Goal: Transaction & Acquisition: Purchase product/service

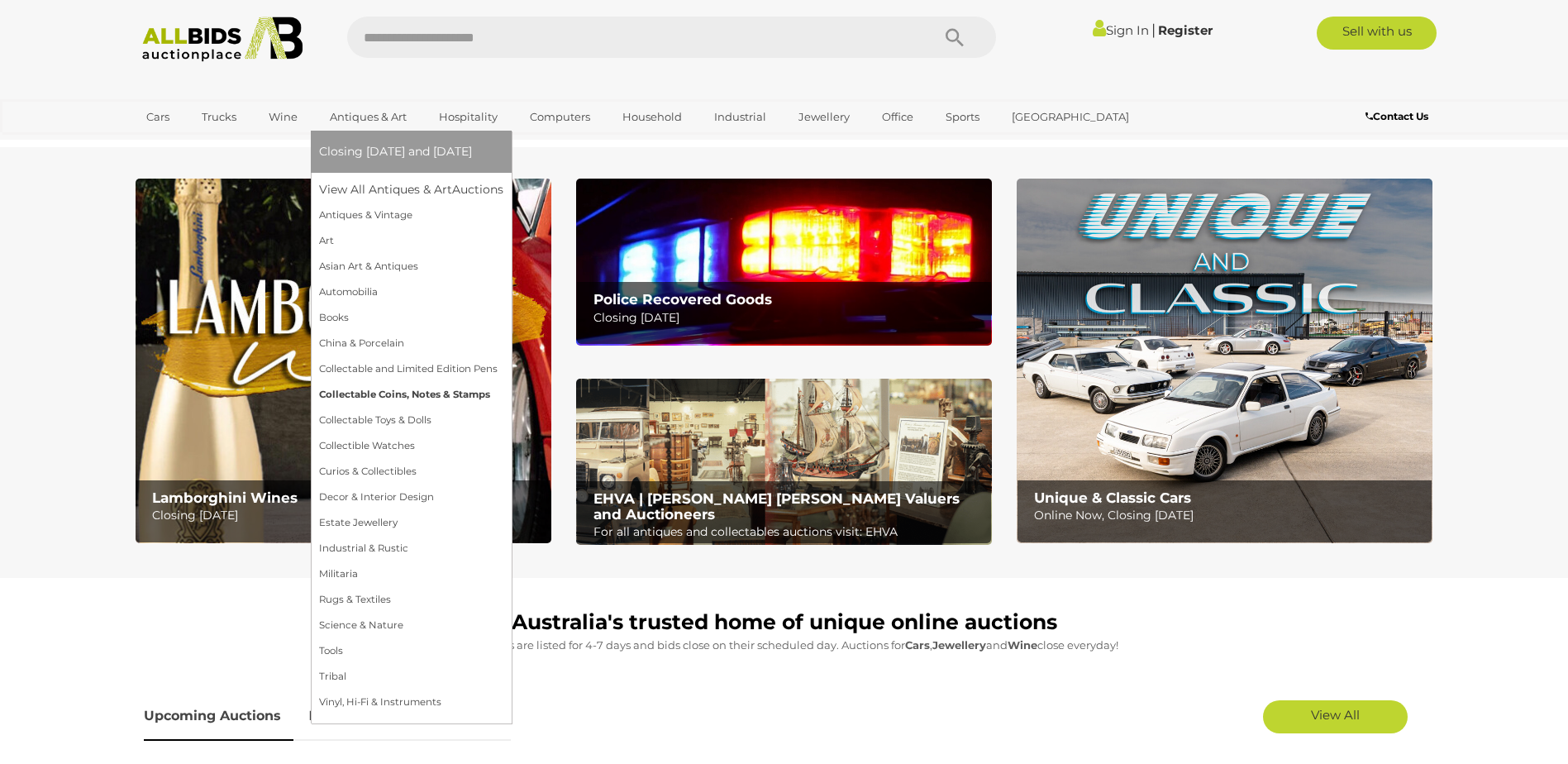
click at [363, 392] on link "Collectable Coins, Notes & Stamps" at bounding box center [410, 394] width 184 height 25
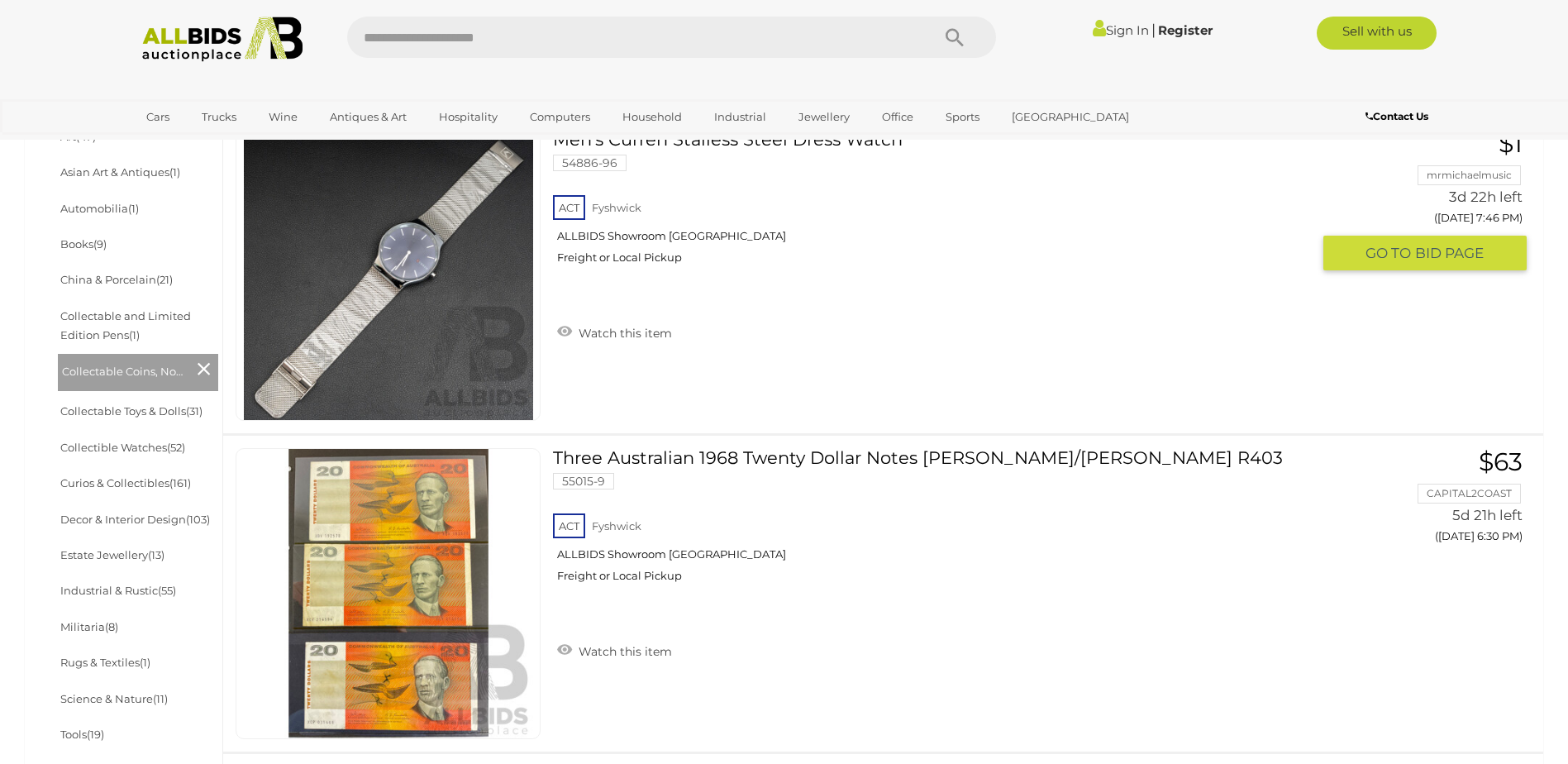
scroll to position [579, 0]
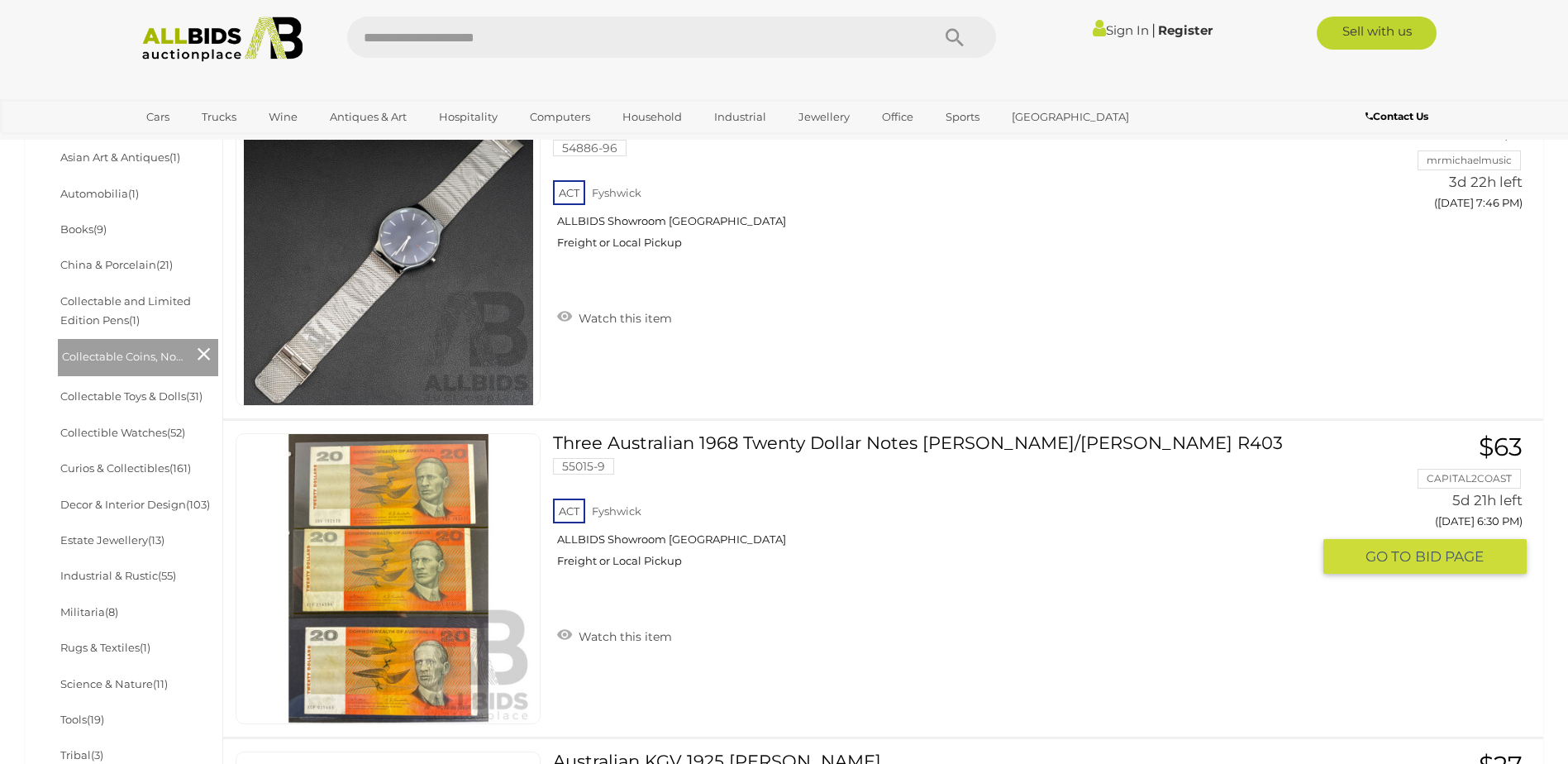
click at [386, 539] on link at bounding box center [388, 579] width 305 height 291
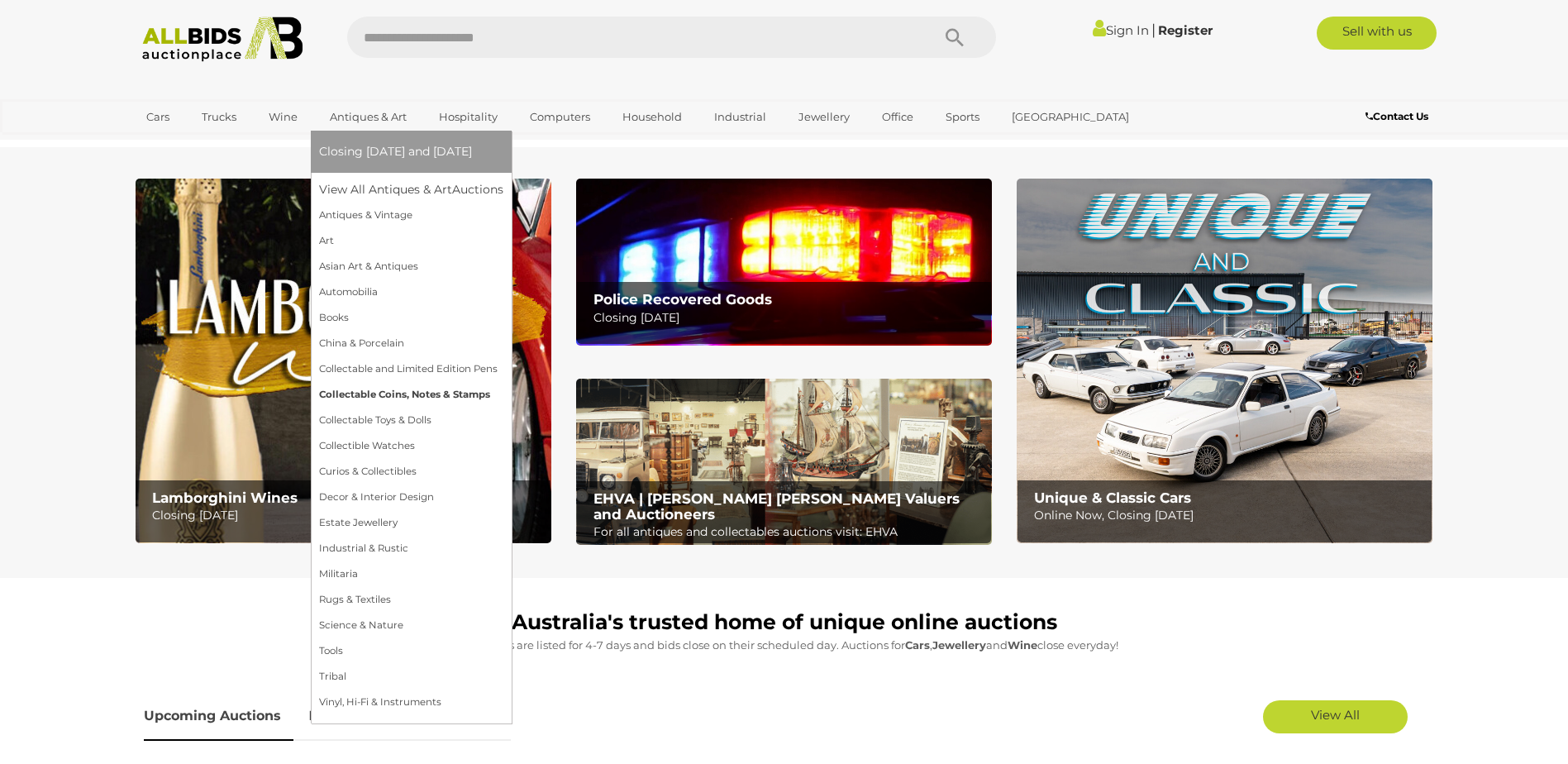
click at [373, 391] on link "Collectable Coins, Notes & Stamps" at bounding box center [410, 394] width 184 height 25
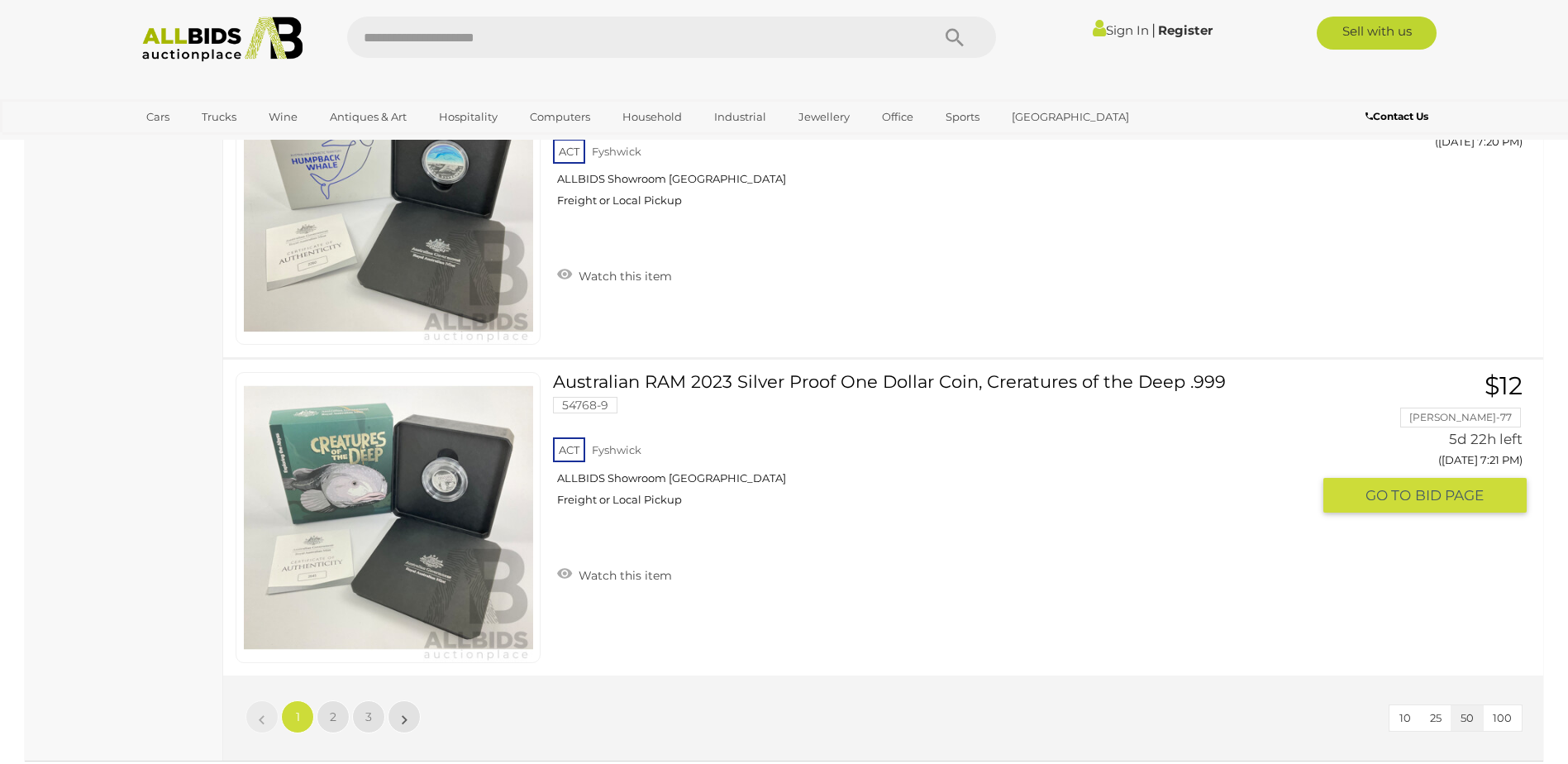
scroll to position [15712, 0]
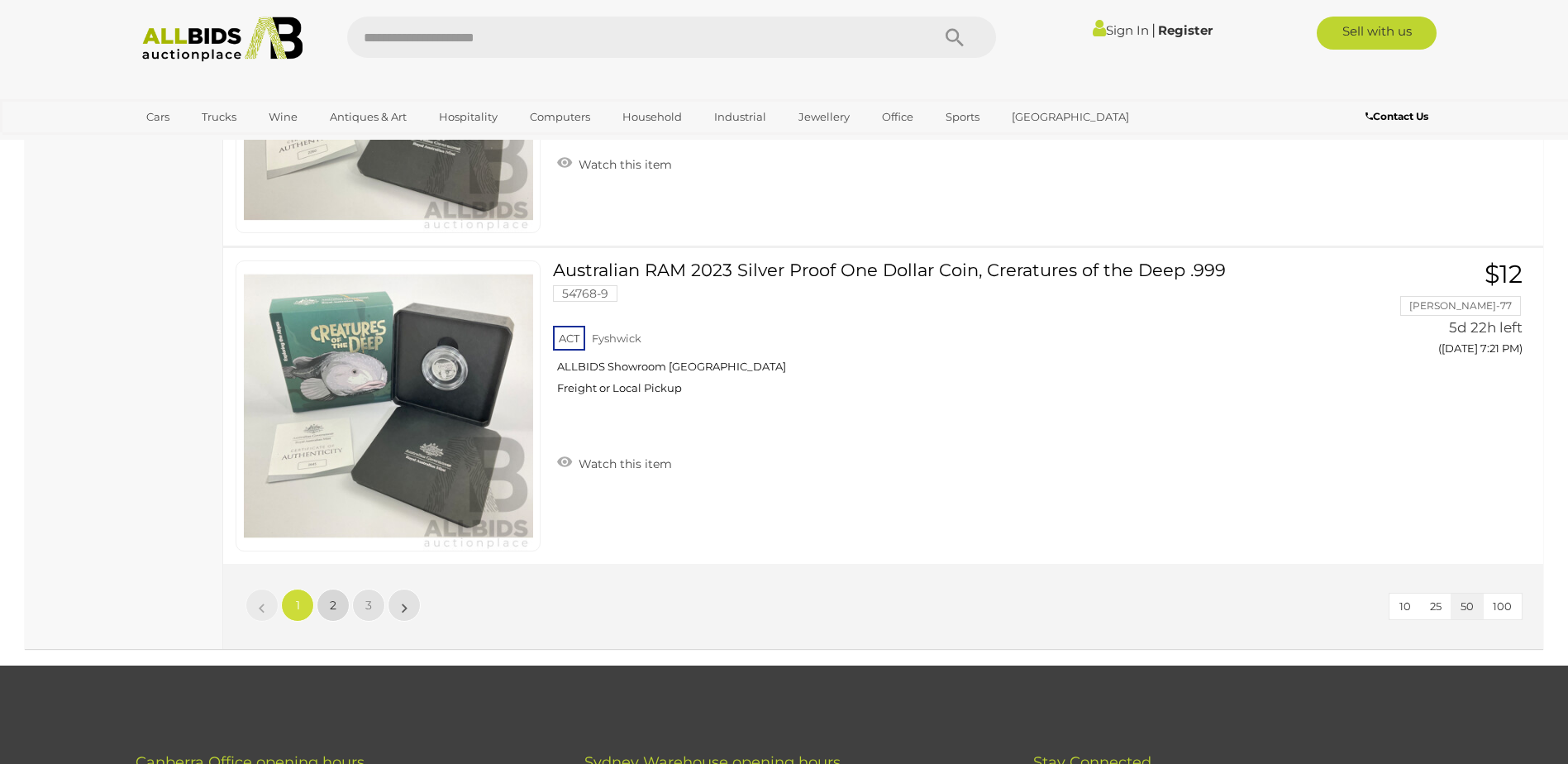
click at [336, 611] on link "2" at bounding box center [333, 605] width 33 height 33
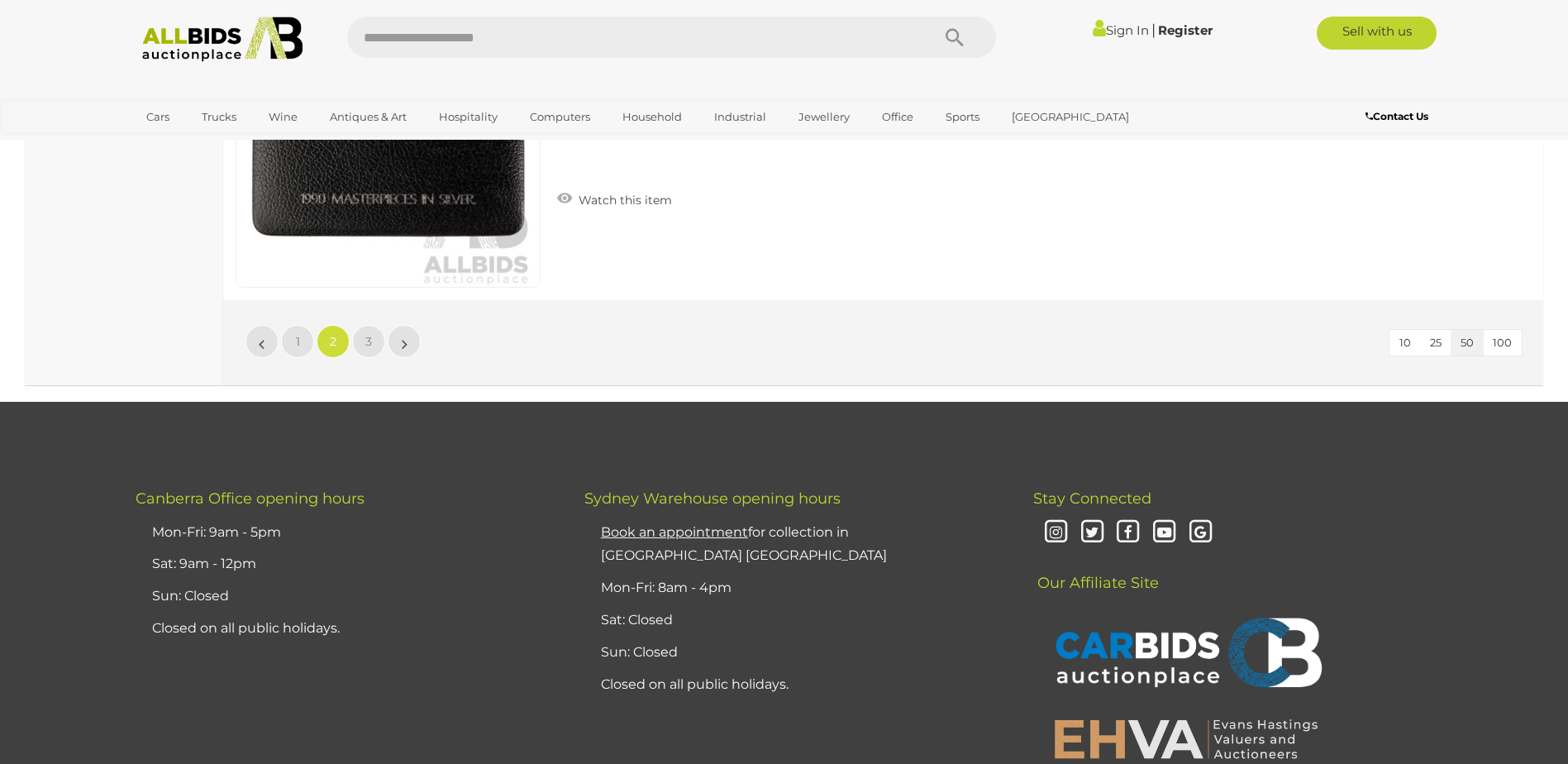
scroll to position [15987, 0]
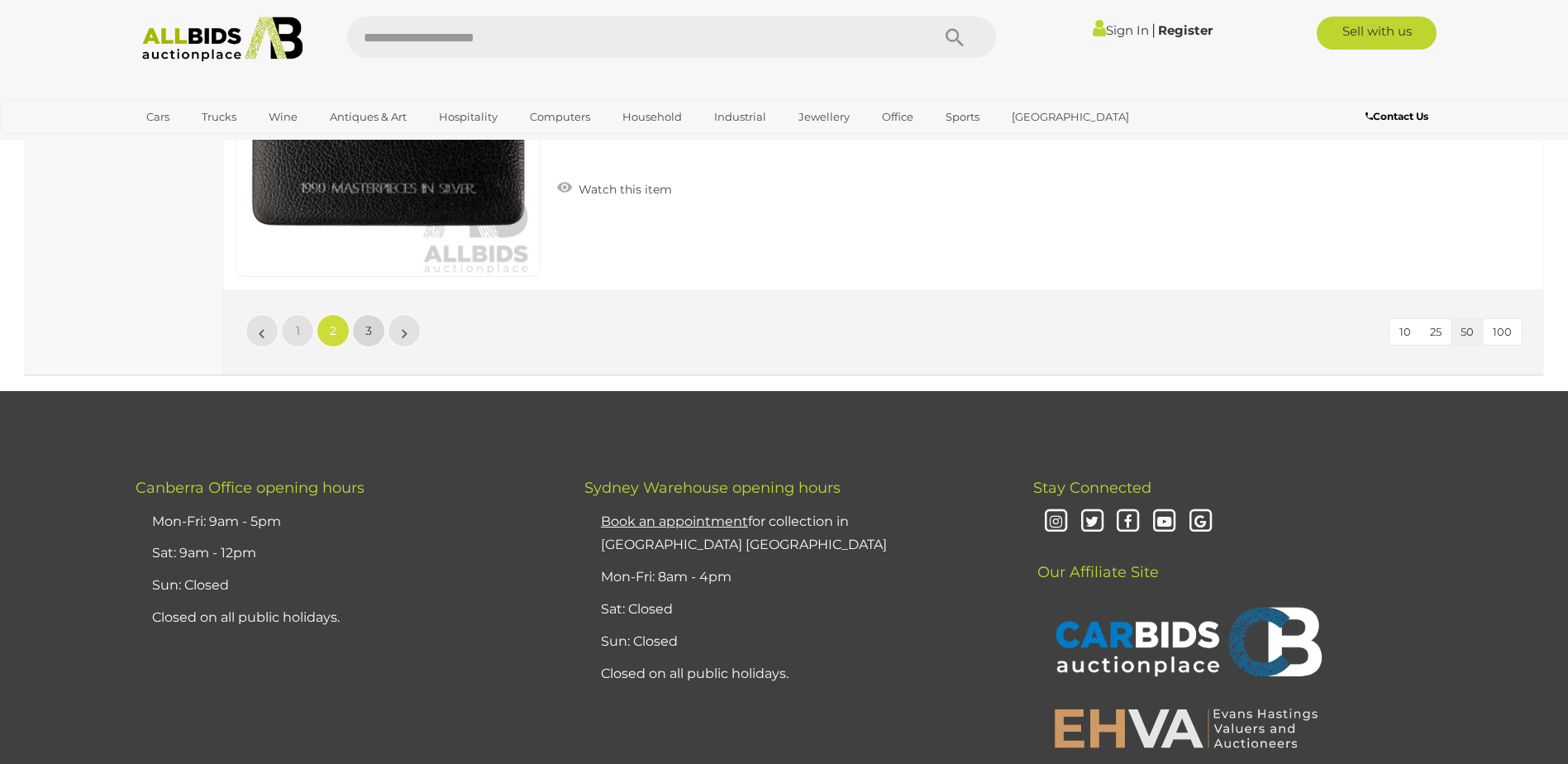
click at [367, 334] on span "3" at bounding box center [368, 331] width 6 height 15
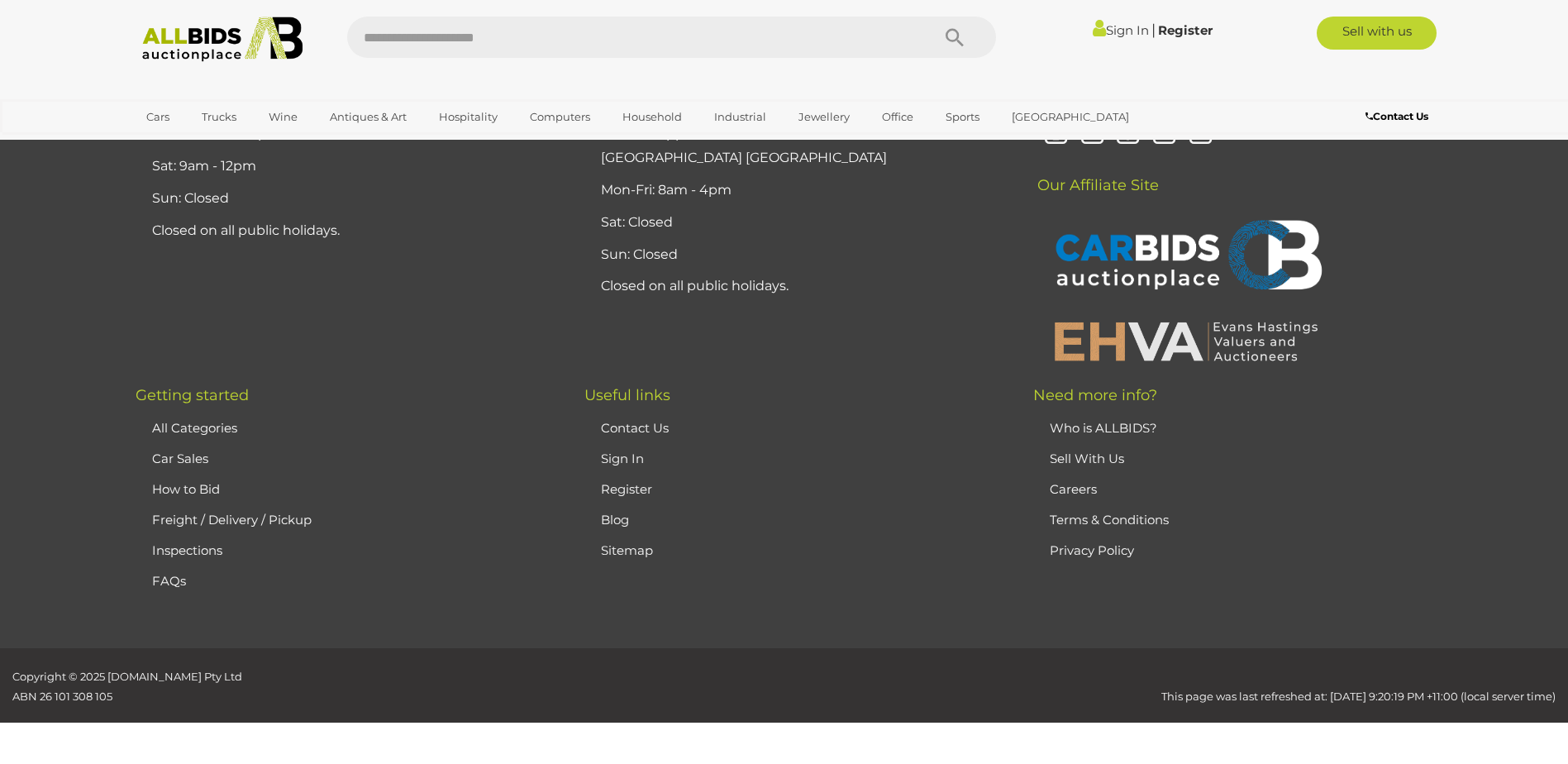
scroll to position [195, 0]
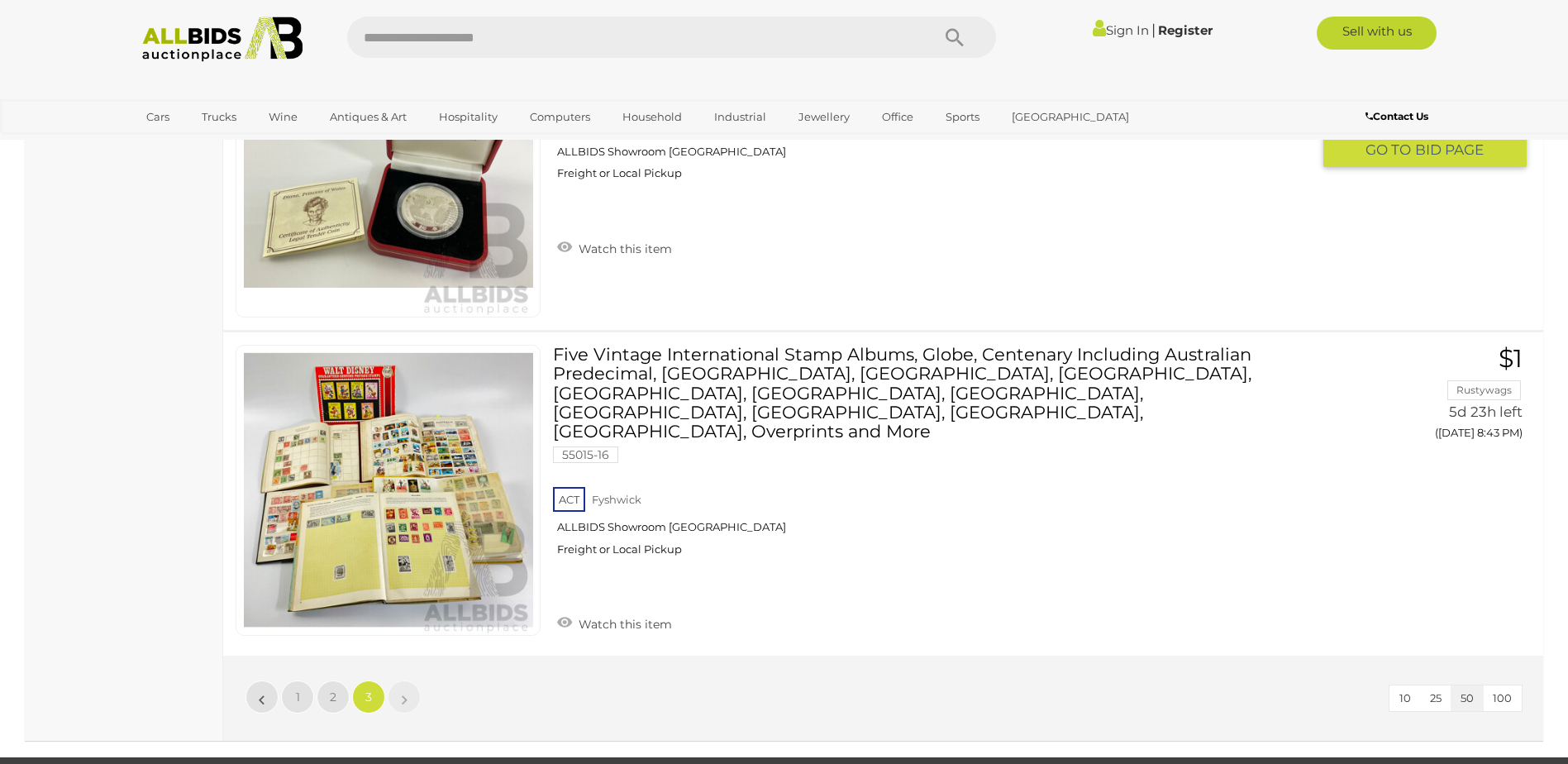
scroll to position [8215, 0]
